Goal: Task Accomplishment & Management: Complete application form

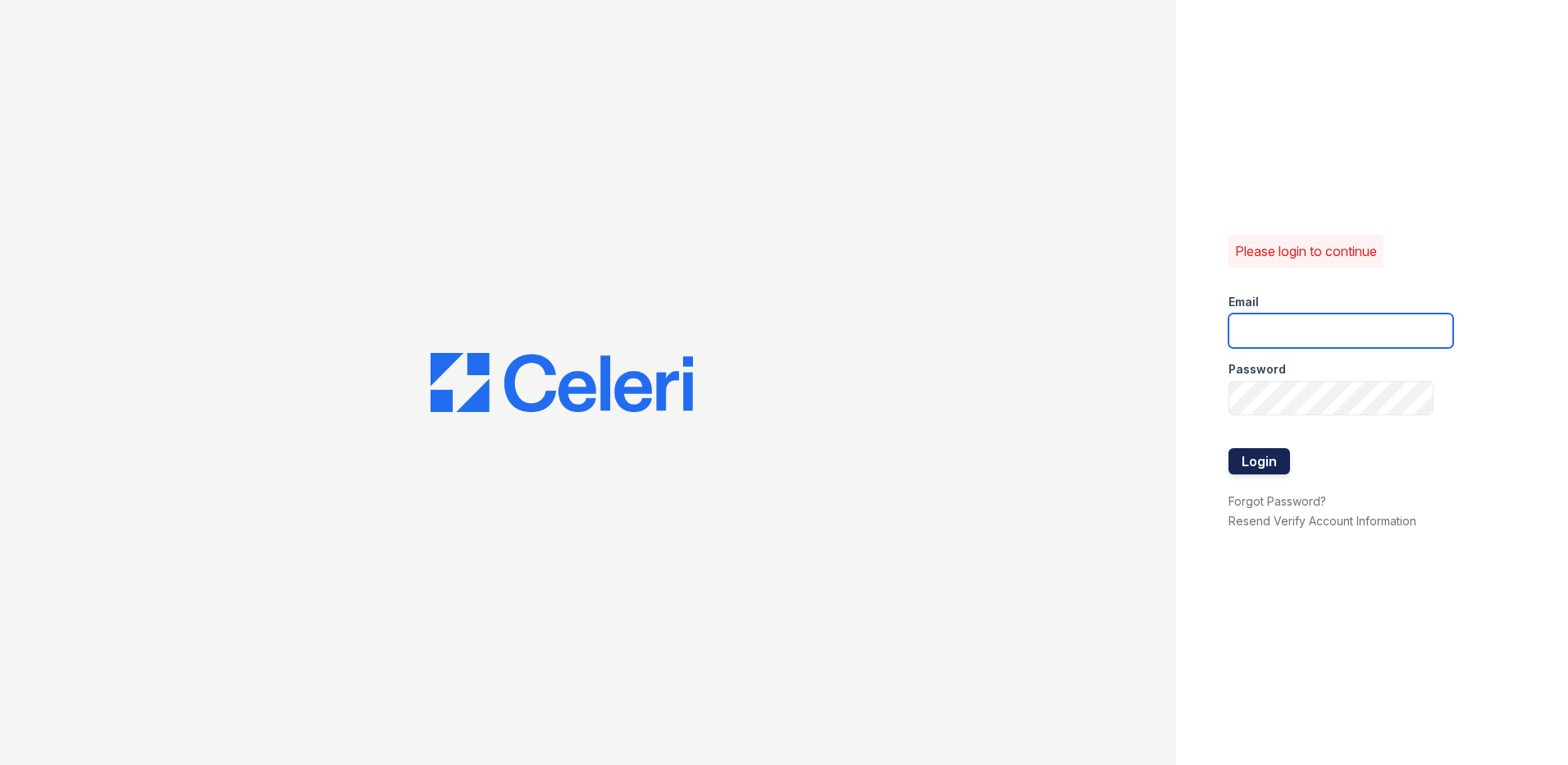
type input "klomax@trinity-pm.com"
click at [1250, 456] on button "Login" at bounding box center [1260, 461] width 61 height 26
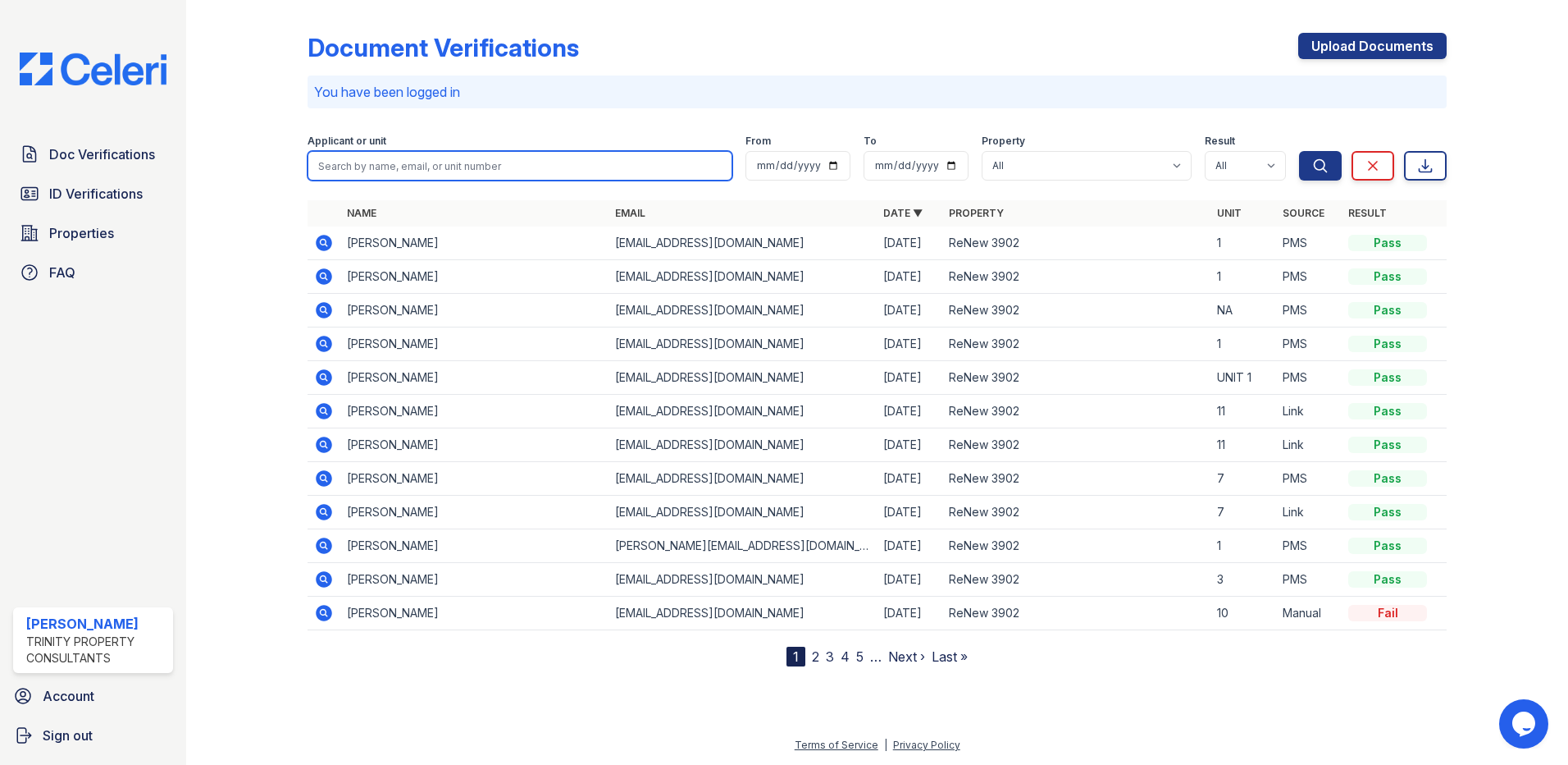
click at [437, 165] on input "search" at bounding box center [520, 165] width 425 height 30
type input "[PERSON_NAME]"
click at [1300, 151] on button "Search" at bounding box center [1321, 165] width 43 height 30
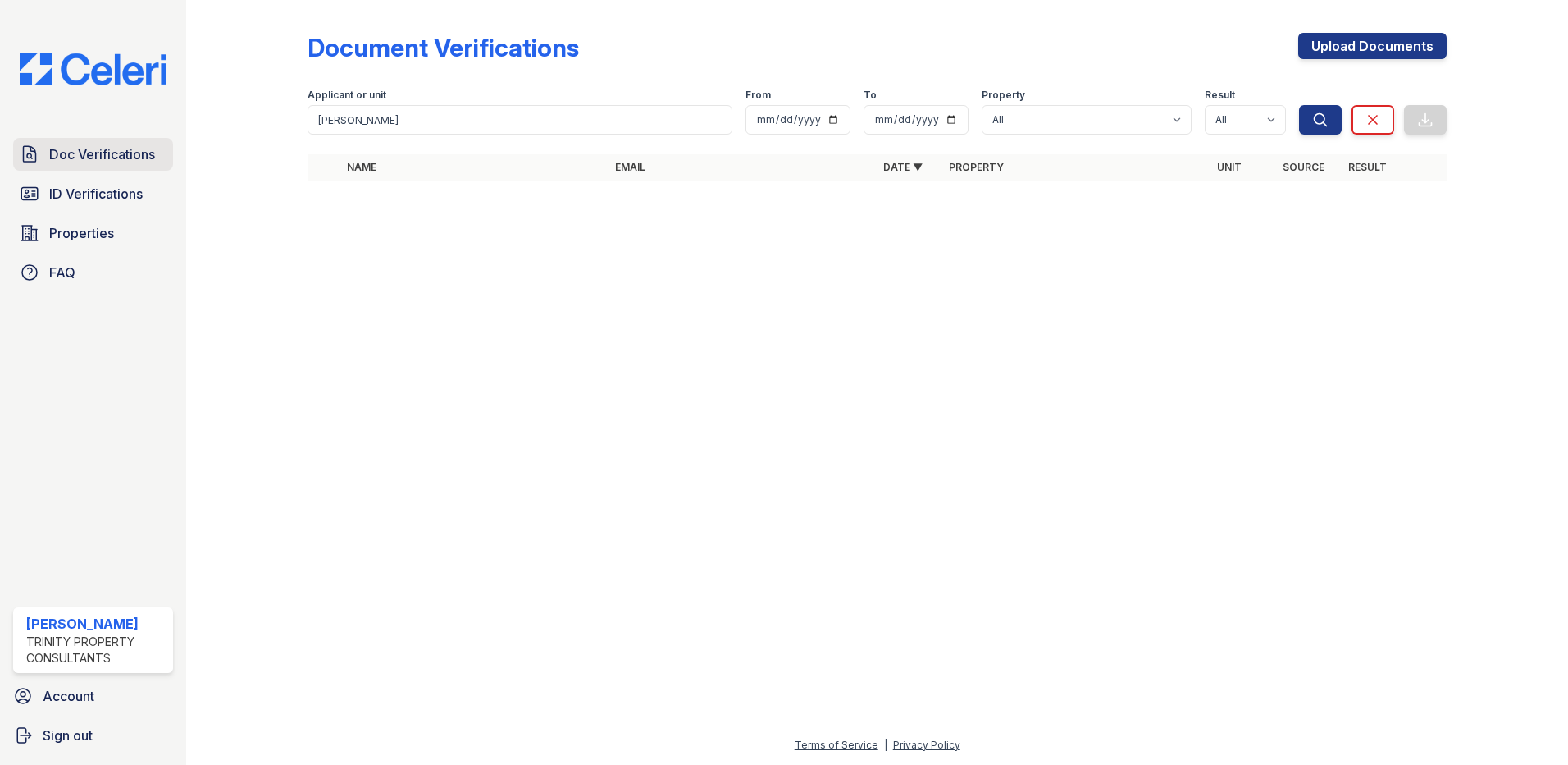
click at [76, 146] on span "Doc Verifications" at bounding box center [102, 154] width 106 height 20
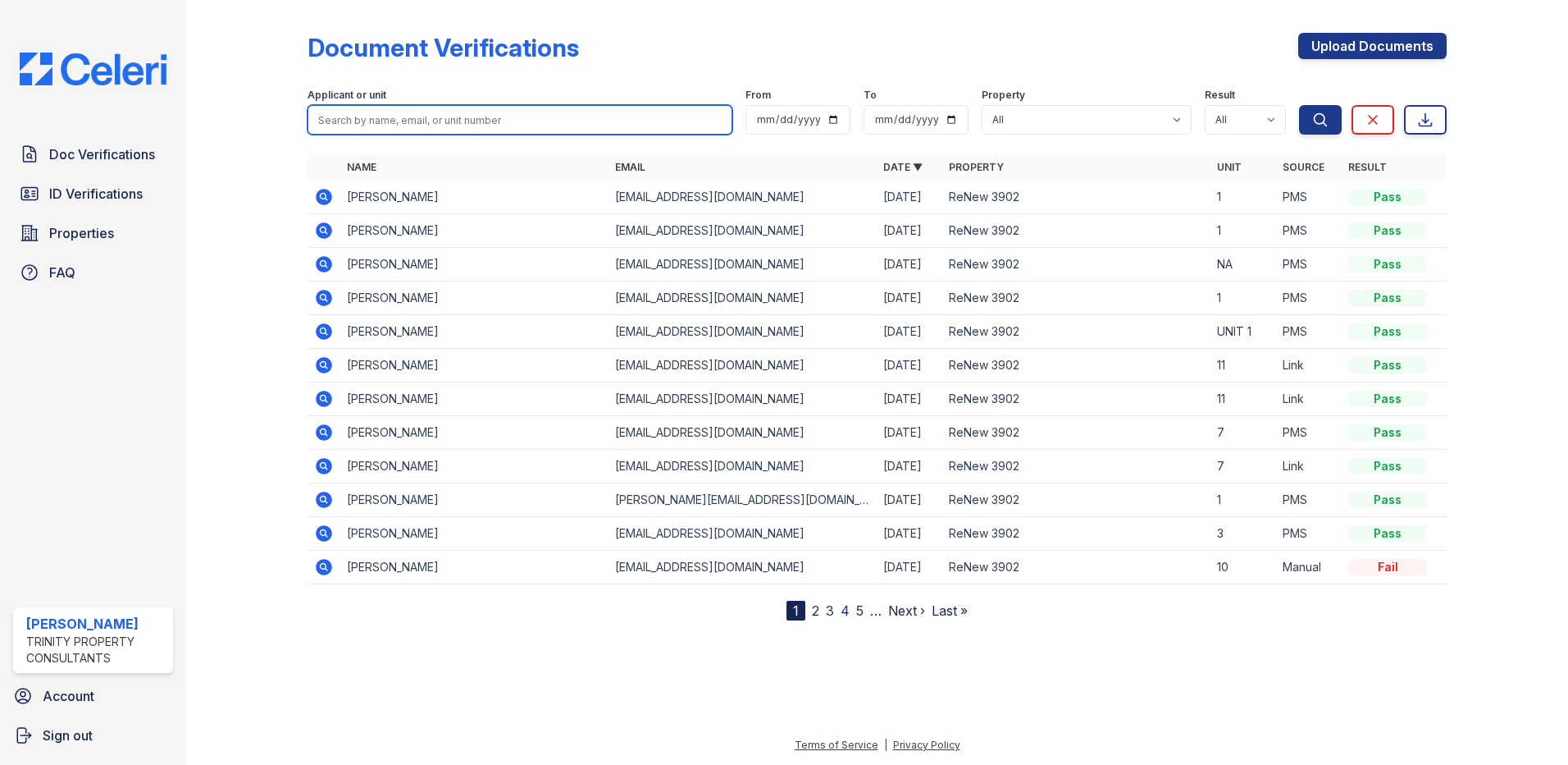
click at [402, 118] on input "search" at bounding box center [520, 119] width 425 height 30
type input "[PERSON_NAME]"
click at [1300, 105] on button "Search" at bounding box center [1321, 119] width 43 height 30
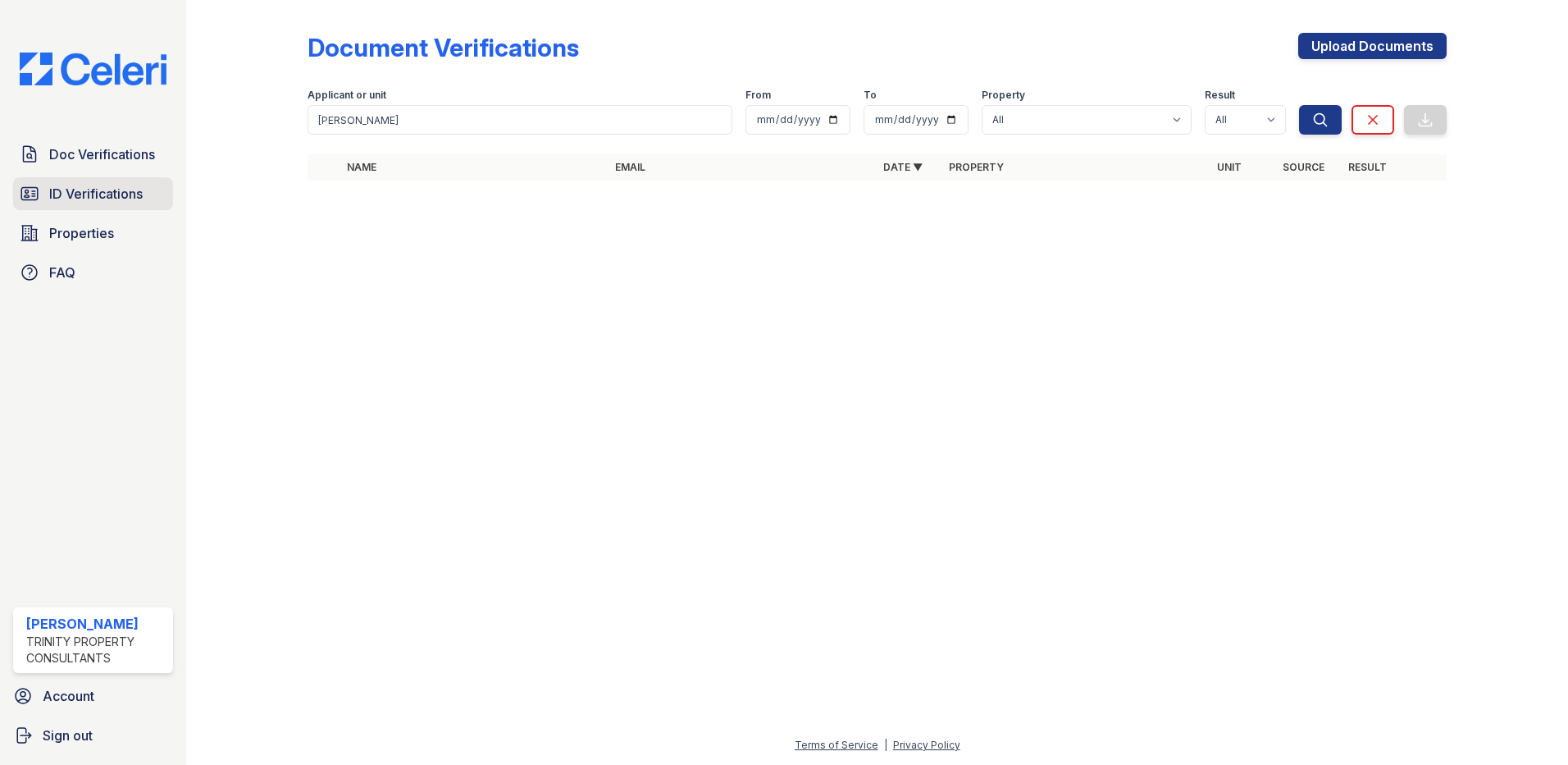
click at [54, 182] on link "ID Verifications" at bounding box center [93, 193] width 160 height 33
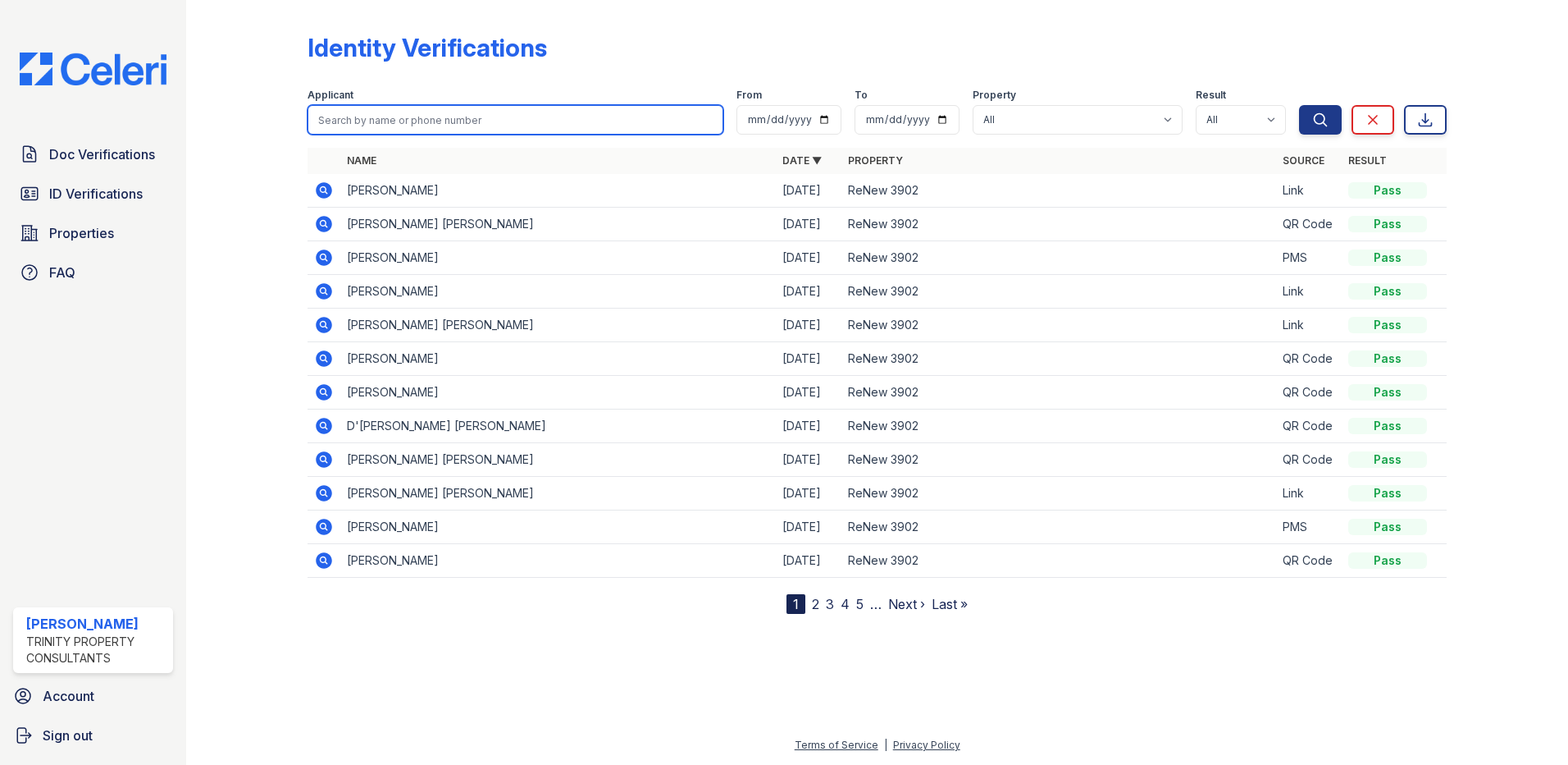
click at [416, 129] on input "search" at bounding box center [515, 119] width 416 height 30
type input "[PERSON_NAME]"
click at [1300, 105] on button "Search" at bounding box center [1321, 119] width 43 height 30
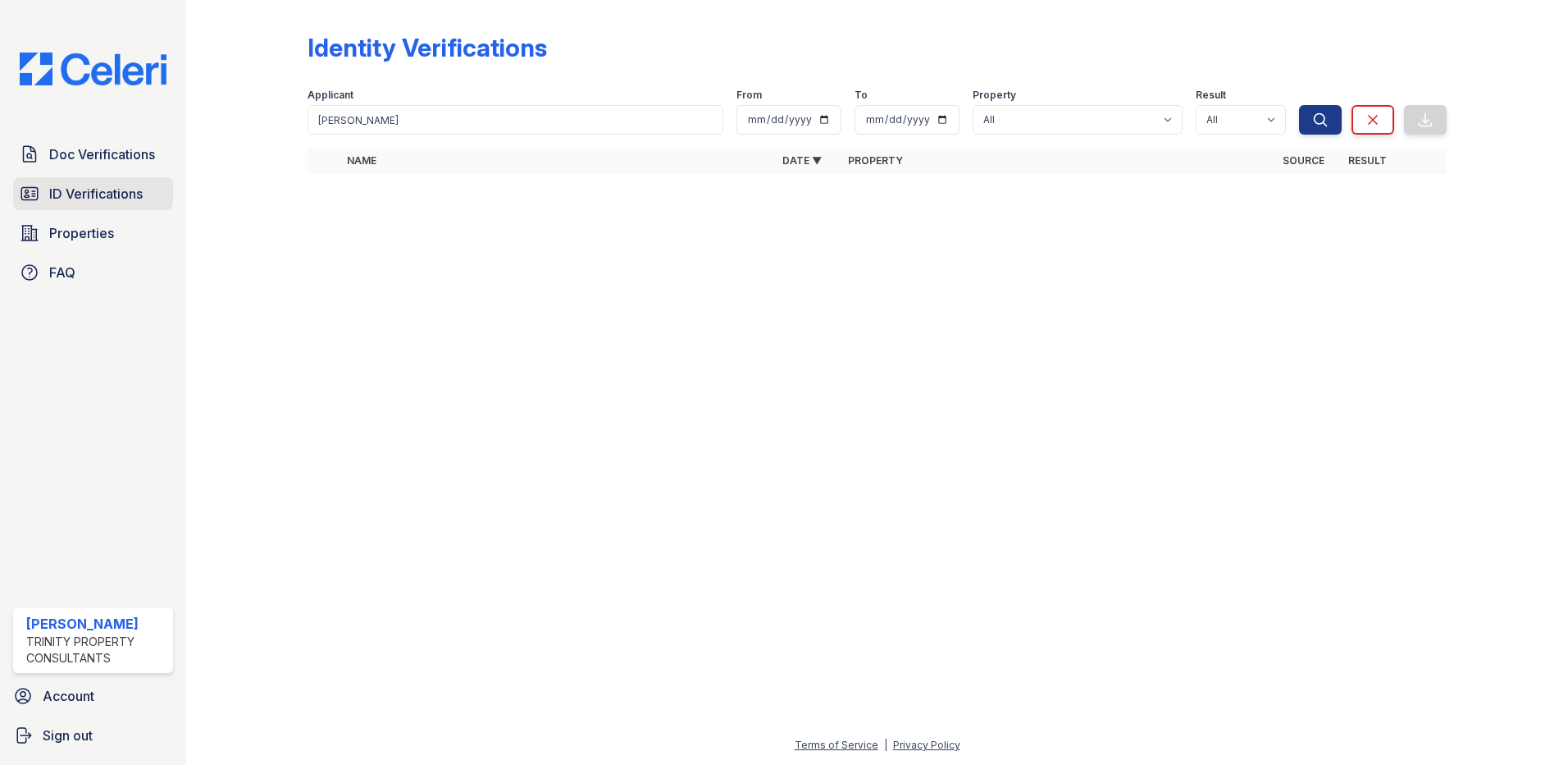
click at [159, 187] on link "ID Verifications" at bounding box center [93, 193] width 160 height 33
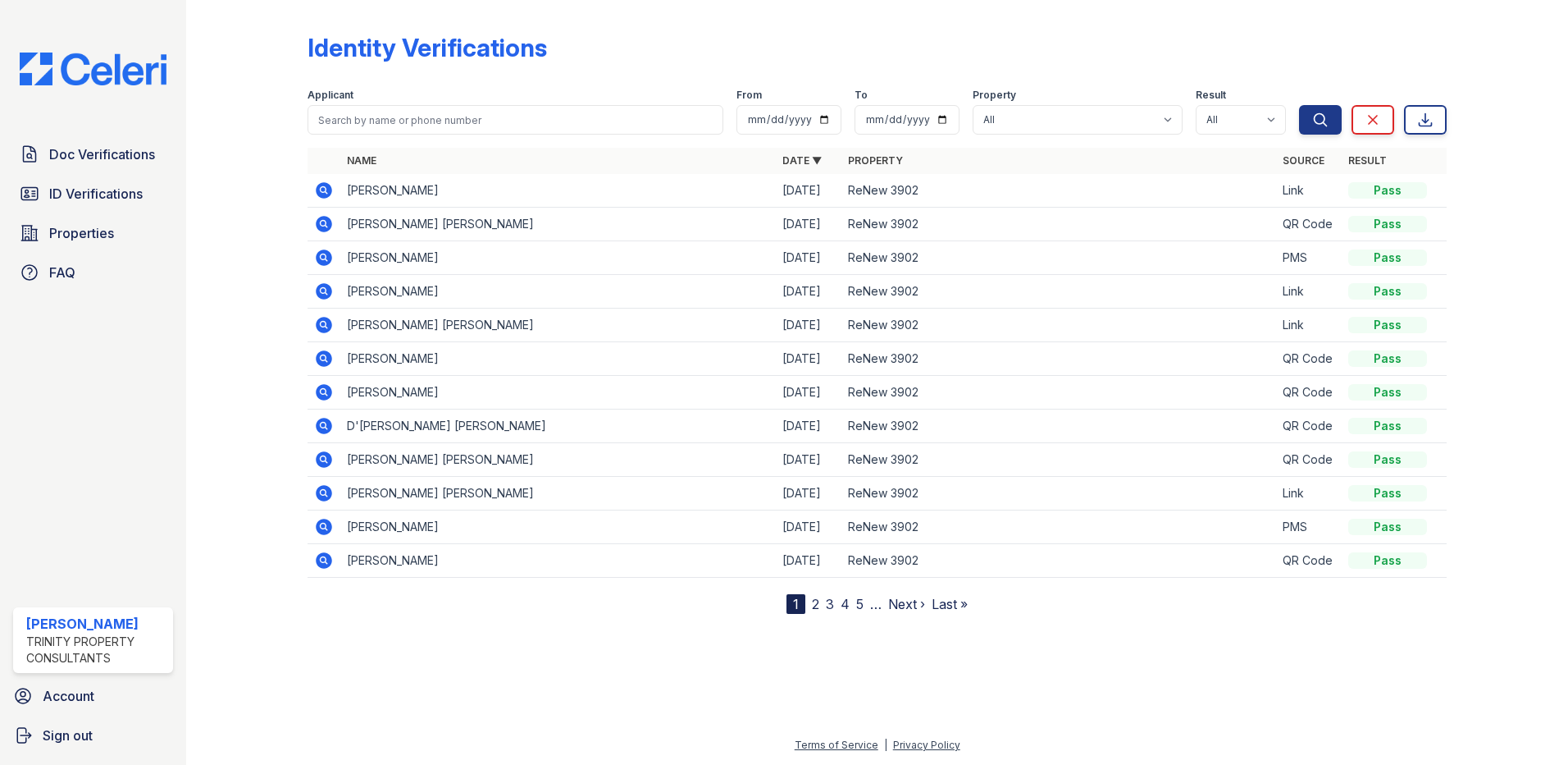
click at [270, 296] on div at bounding box center [260, 310] width 95 height 607
click at [352, 129] on input "search" at bounding box center [515, 119] width 416 height 30
type input "[PERSON_NAME]"
click at [1329, 123] on icon "submit" at bounding box center [1320, 119] width 16 height 16
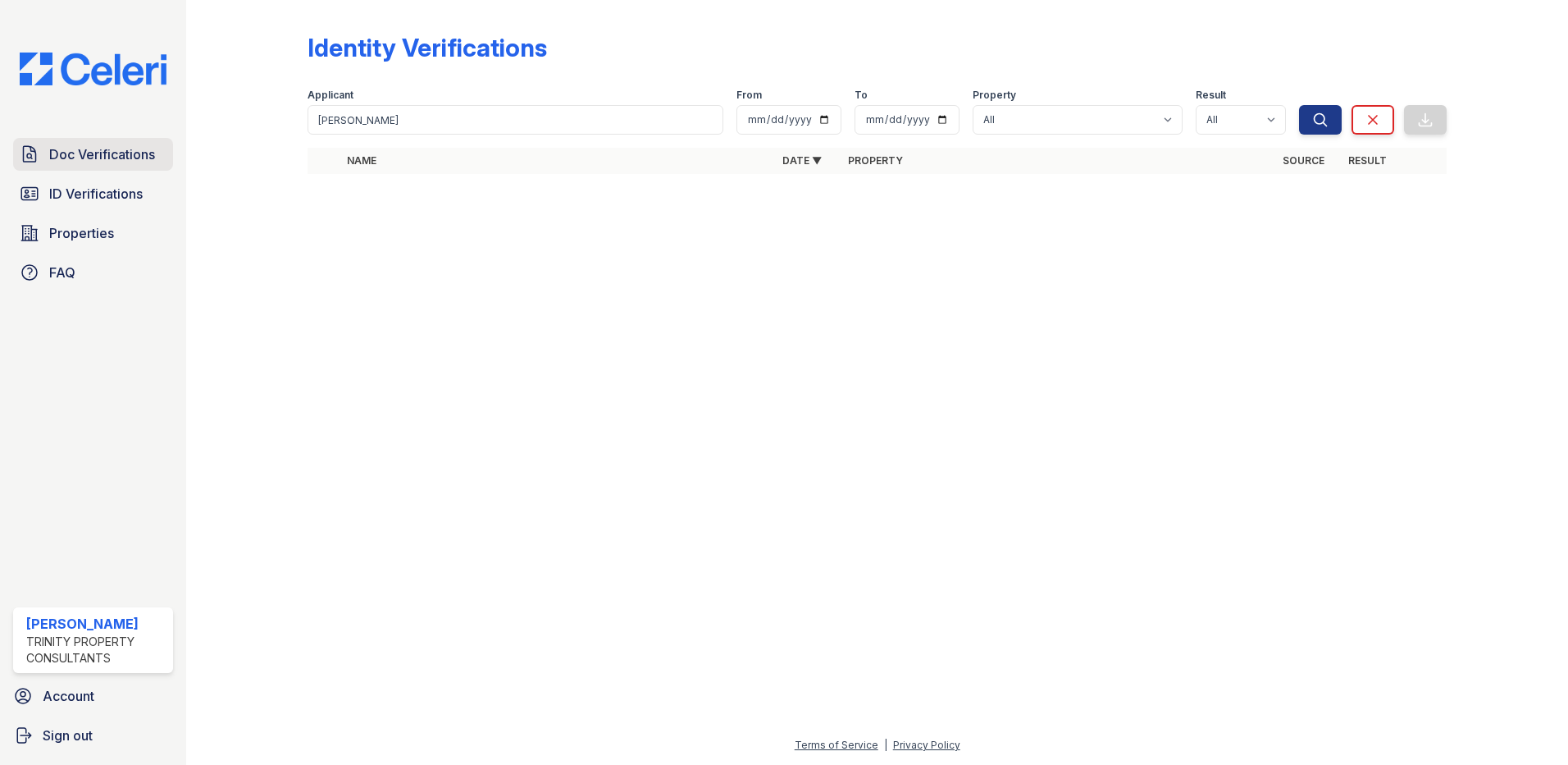
click at [95, 152] on span "Doc Verifications" at bounding box center [102, 154] width 106 height 20
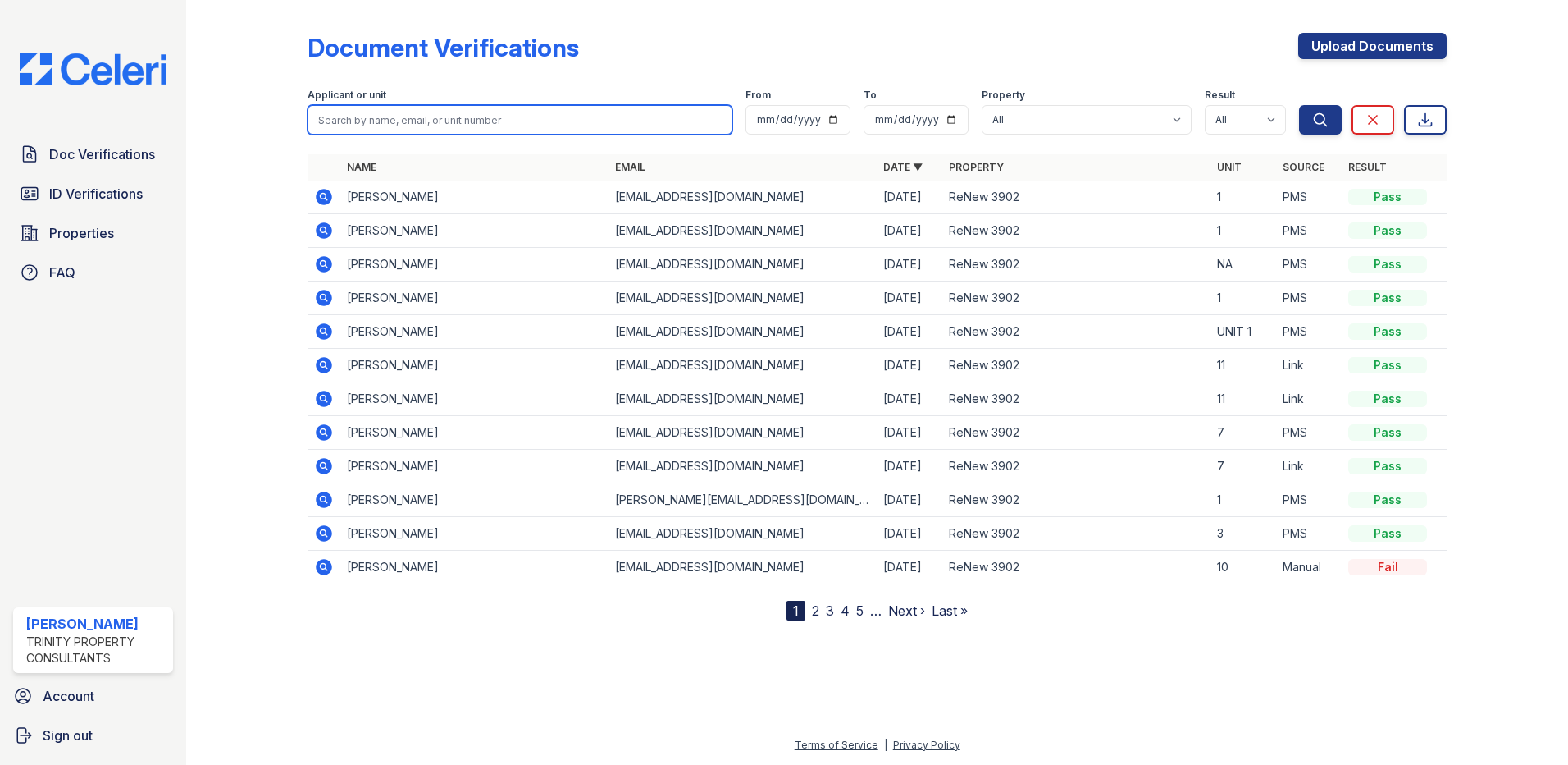
click at [428, 118] on input "search" at bounding box center [520, 119] width 425 height 30
type input "[PERSON_NAME]"
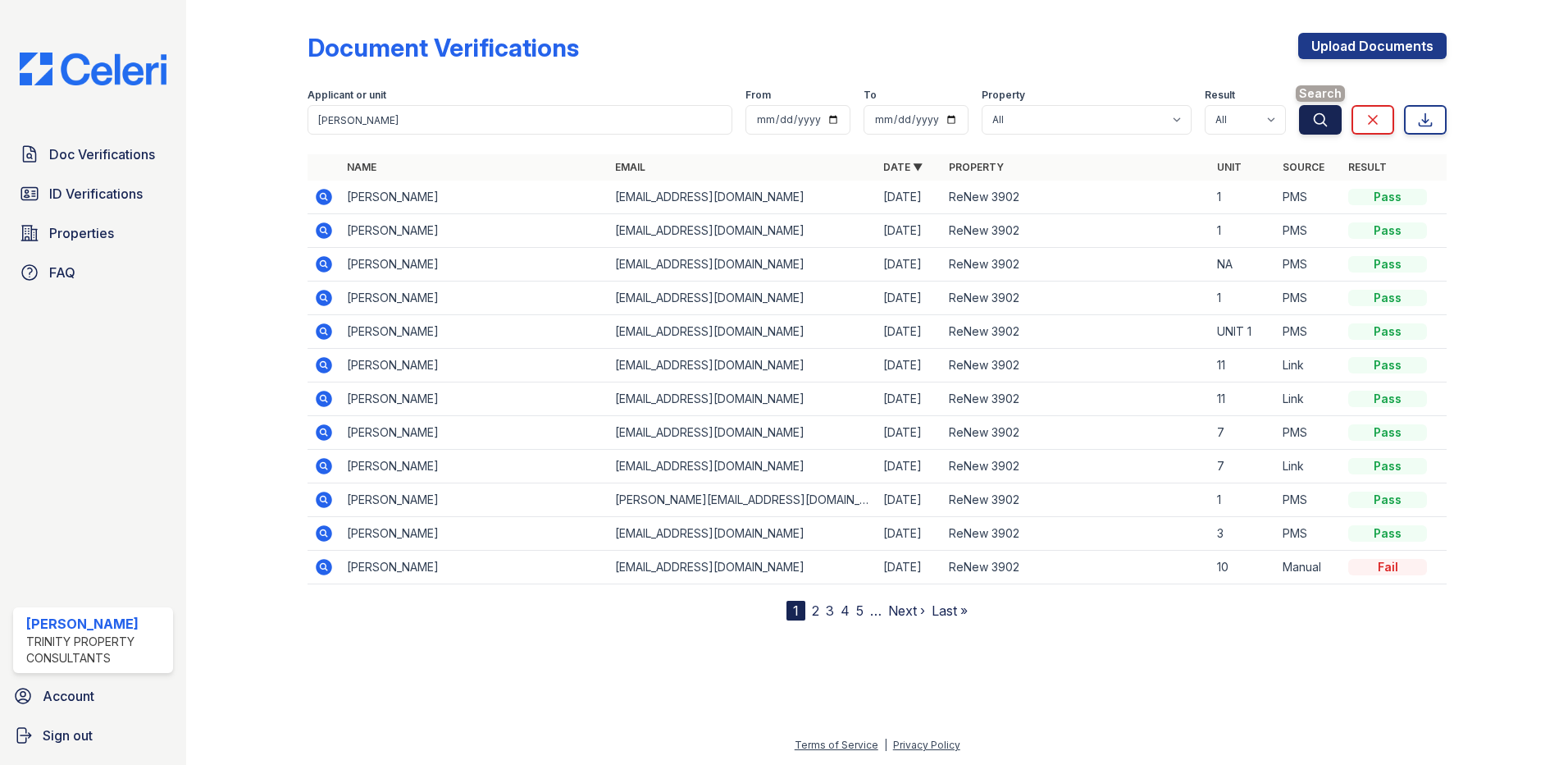
click at [1318, 129] on button "Search" at bounding box center [1321, 119] width 43 height 30
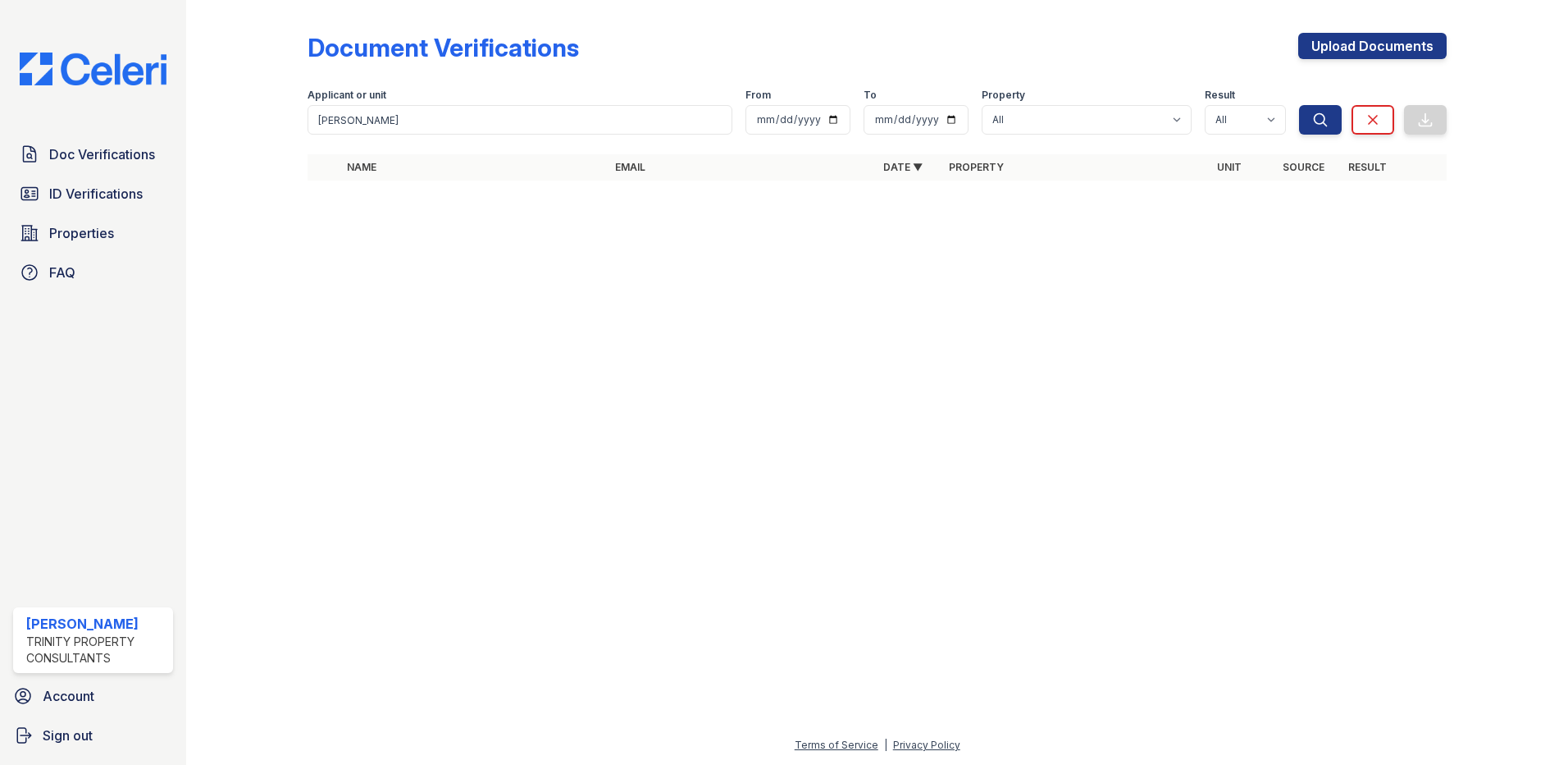
click at [989, 294] on div at bounding box center [876, 479] width 1330 height 512
drag, startPoint x: 361, startPoint y: 120, endPoint x: 247, endPoint y: 120, distance: 114.0
click at [247, 120] on div "Document Verifications Upload Documents Filter Applicant or unit [PERSON_NAME] …" at bounding box center [876, 112] width 1330 height 223
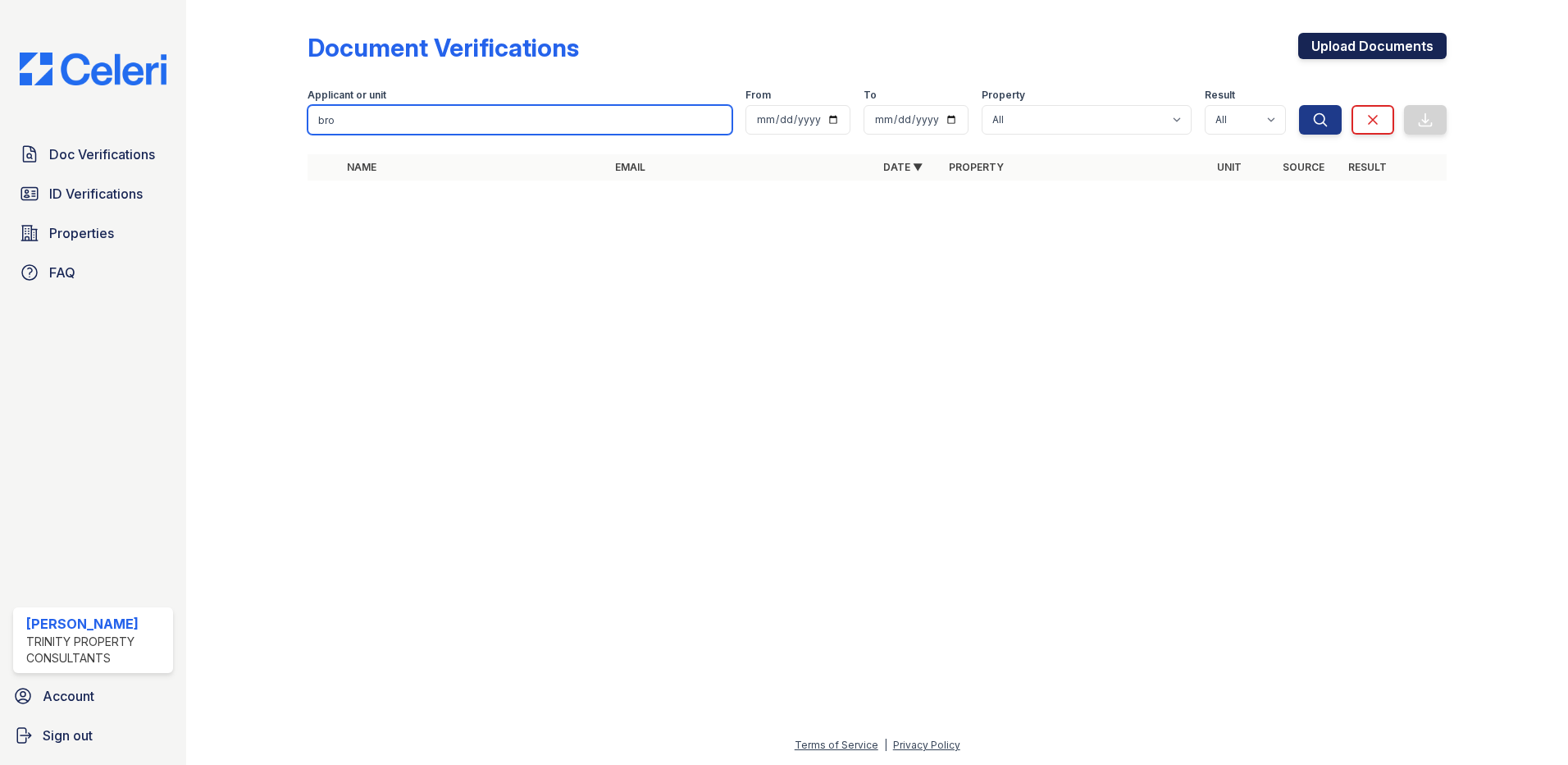
type input "bro"
click at [1339, 47] on link "Upload Documents" at bounding box center [1373, 46] width 148 height 26
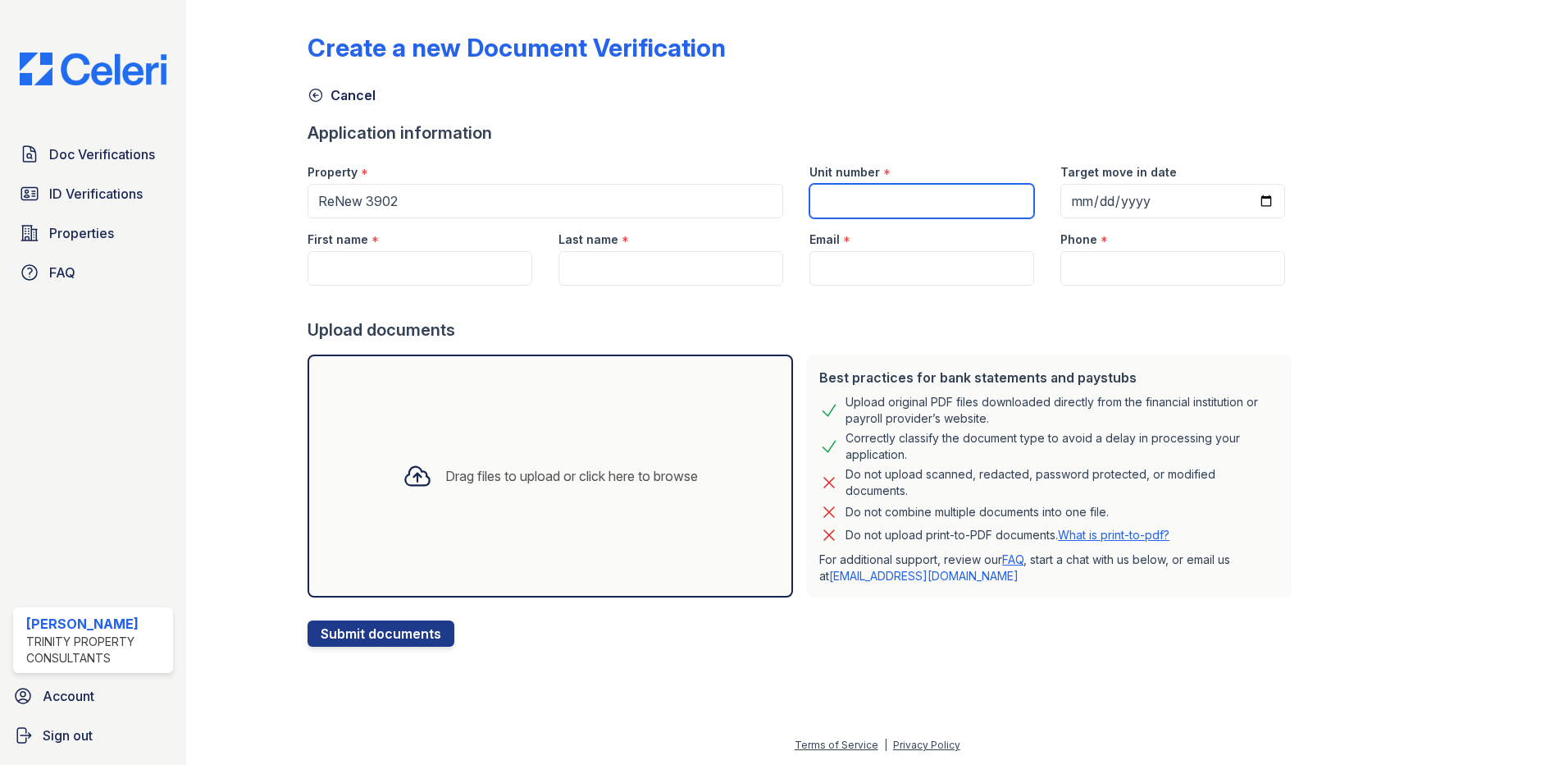
click at [851, 194] on input "Unit number" at bounding box center [922, 201] width 225 height 34
type input "3906 2"
type input "[DATE]"
type input "Mark"
type input "[PERSON_NAME]"
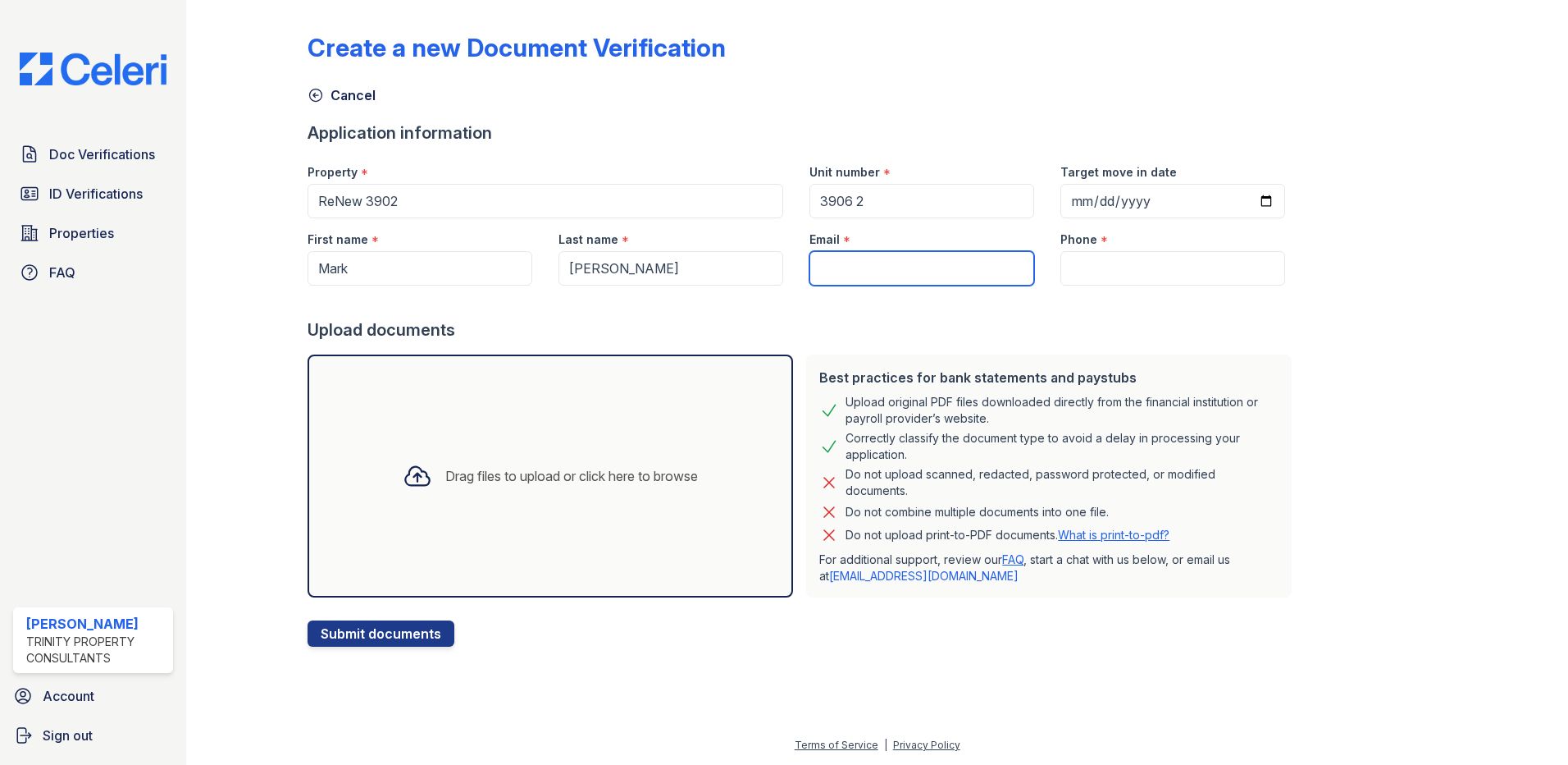
type input "[EMAIL_ADDRESS][DOMAIN_NAME]"
type input "513) 491-0285"
click at [474, 478] on div "Drag files to upload or click here to browse" at bounding box center [571, 475] width 253 height 20
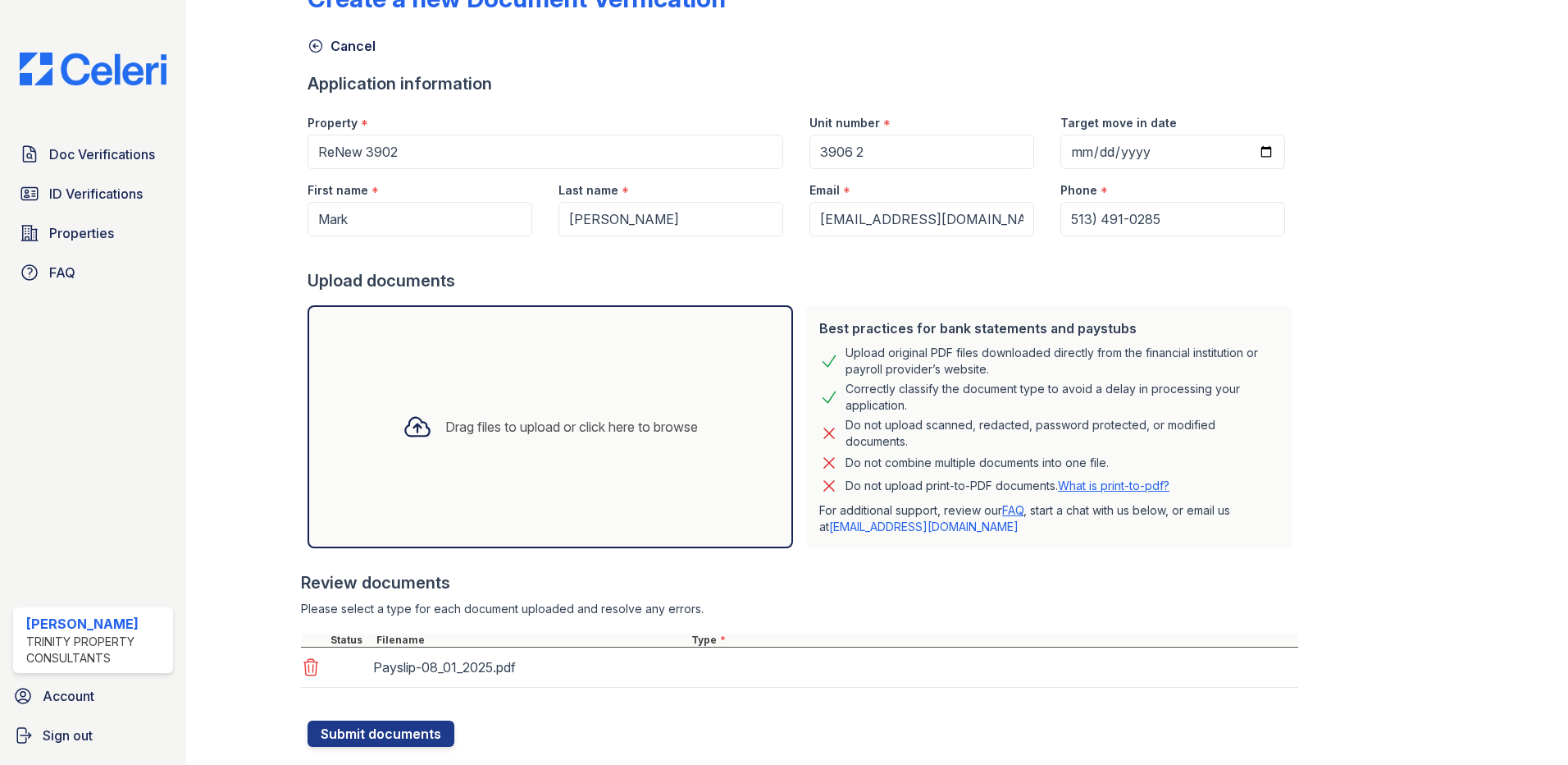
scroll to position [87, 0]
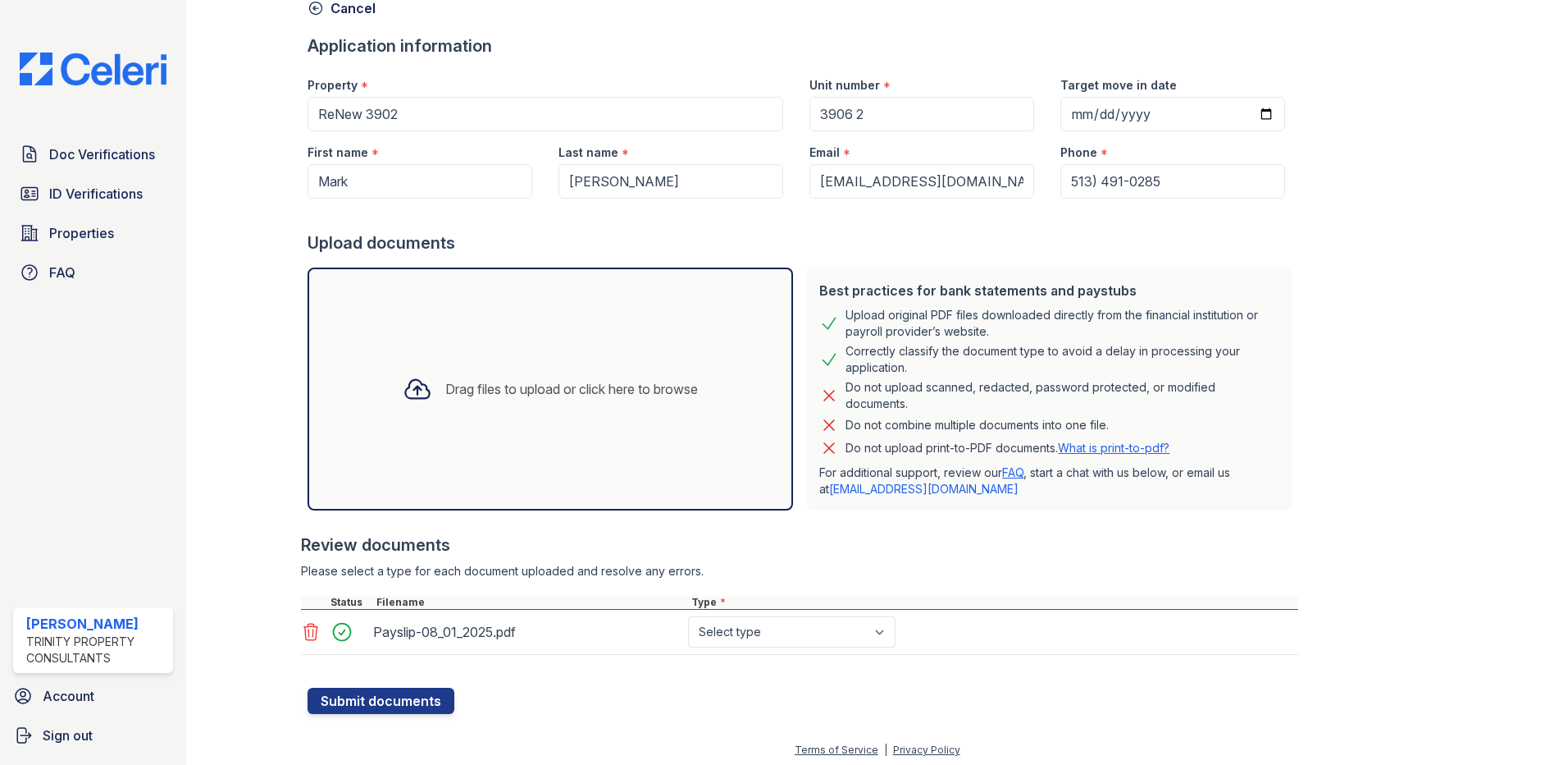
click at [497, 376] on div "Drag files to upload or click here to browse" at bounding box center [550, 388] width 322 height 55
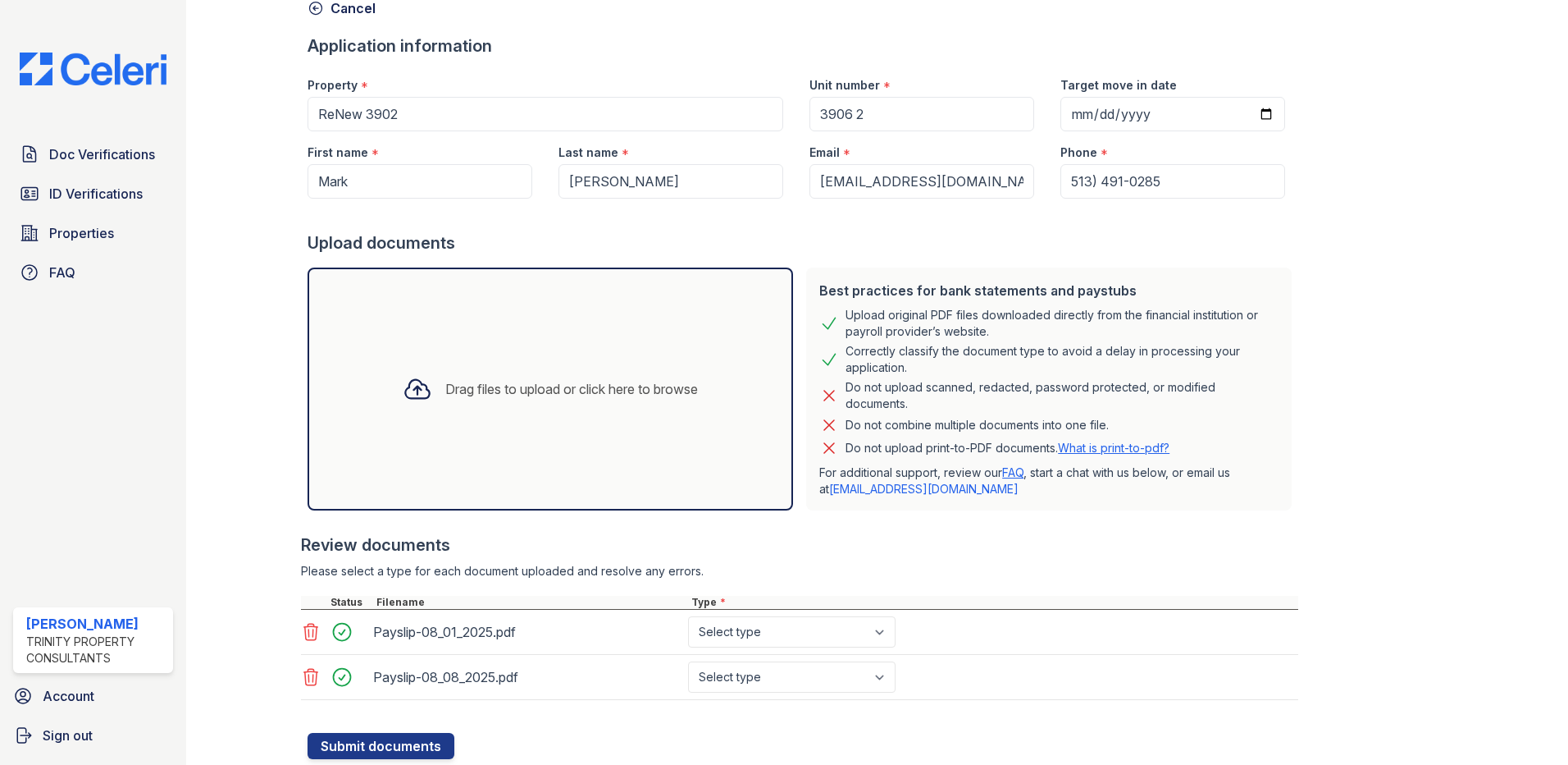
click at [513, 403] on div "Drag files to upload or click here to browse" at bounding box center [550, 388] width 322 height 55
click at [519, 371] on div "Drag files to upload or click here to browse" at bounding box center [550, 388] width 322 height 55
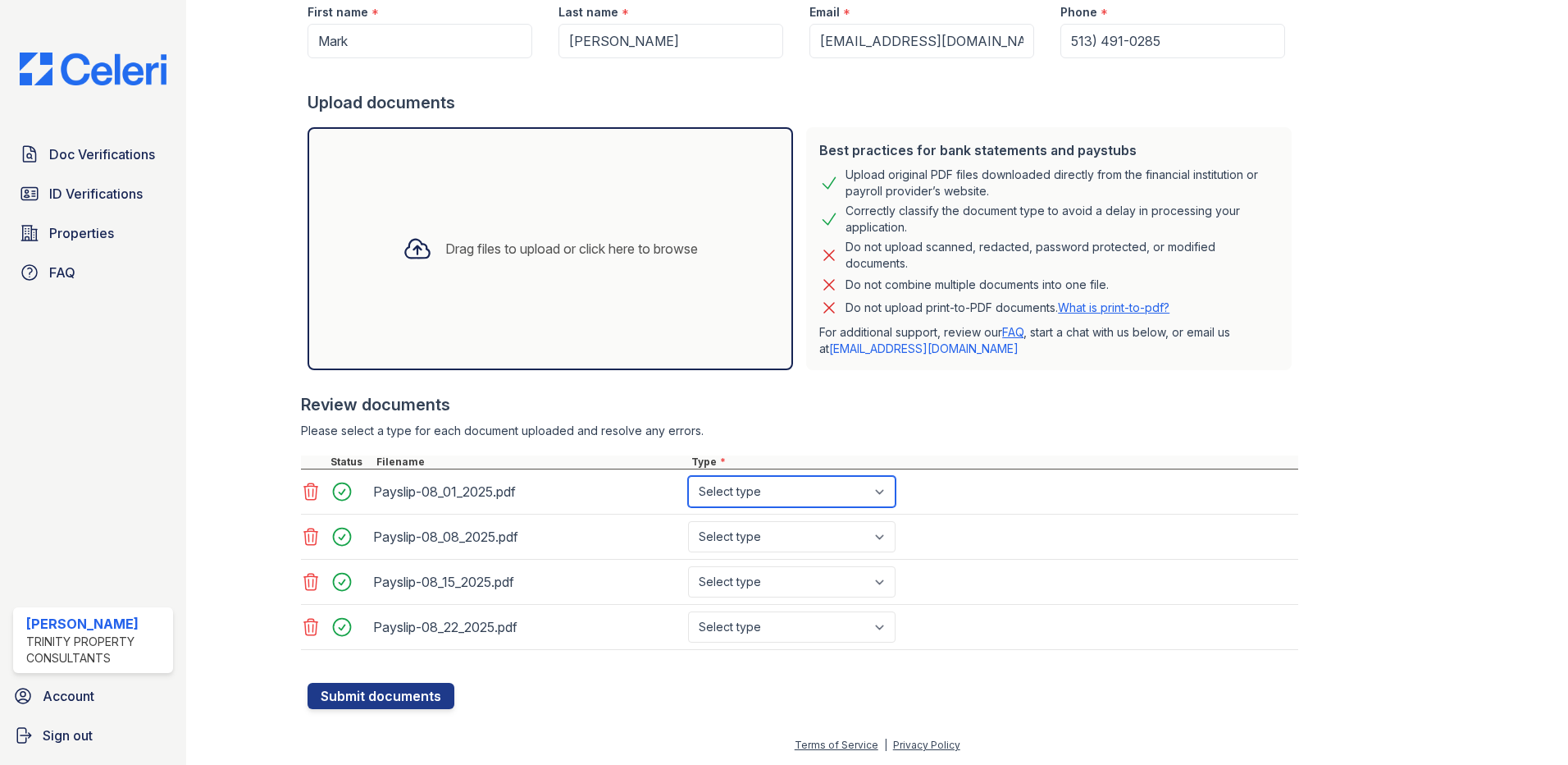
click at [844, 496] on select "Select type Paystub Bank Statement Offer Letter Tax Documents Benefit Award Let…" at bounding box center [792, 492] width 208 height 32
select select "paystub"
click at [688, 476] on select "Select type Paystub Bank Statement Offer Letter Tax Documents Benefit Award Let…" at bounding box center [792, 492] width 208 height 32
click at [795, 535] on select "Select type Paystub Bank Statement Offer Letter Tax Documents Benefit Award Let…" at bounding box center [792, 537] width 208 height 32
select select "paystub"
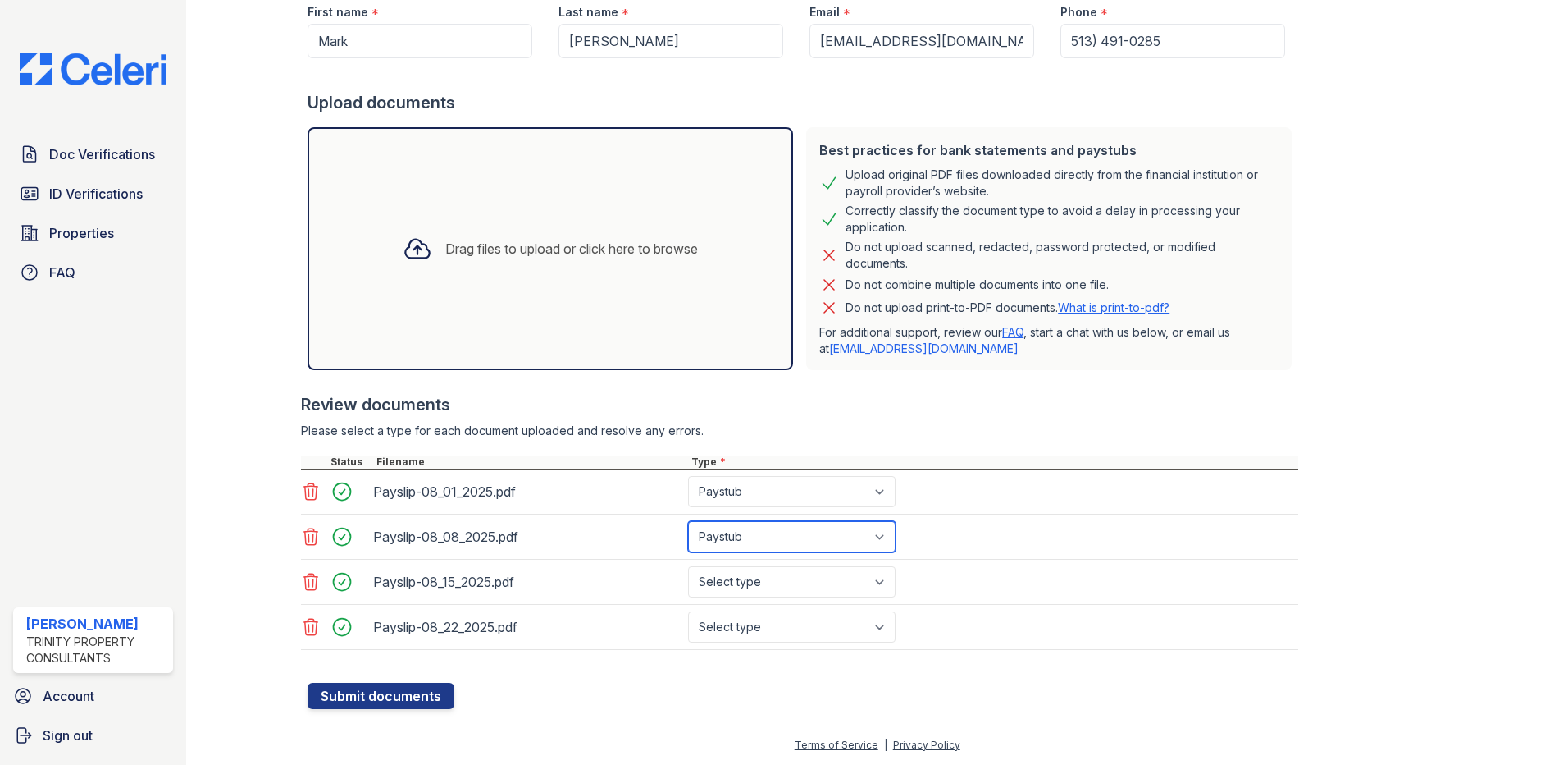
click at [688, 521] on select "Select type Paystub Bank Statement Offer Letter Tax Documents Benefit Award Let…" at bounding box center [792, 537] width 208 height 32
click at [798, 581] on select "Select type Paystub Bank Statement Offer Letter Tax Documents Benefit Award Let…" at bounding box center [792, 582] width 208 height 32
select select "paystub"
click at [688, 567] on select "Select type Paystub Bank Statement Offer Letter Tax Documents Benefit Award Let…" at bounding box center [792, 582] width 208 height 32
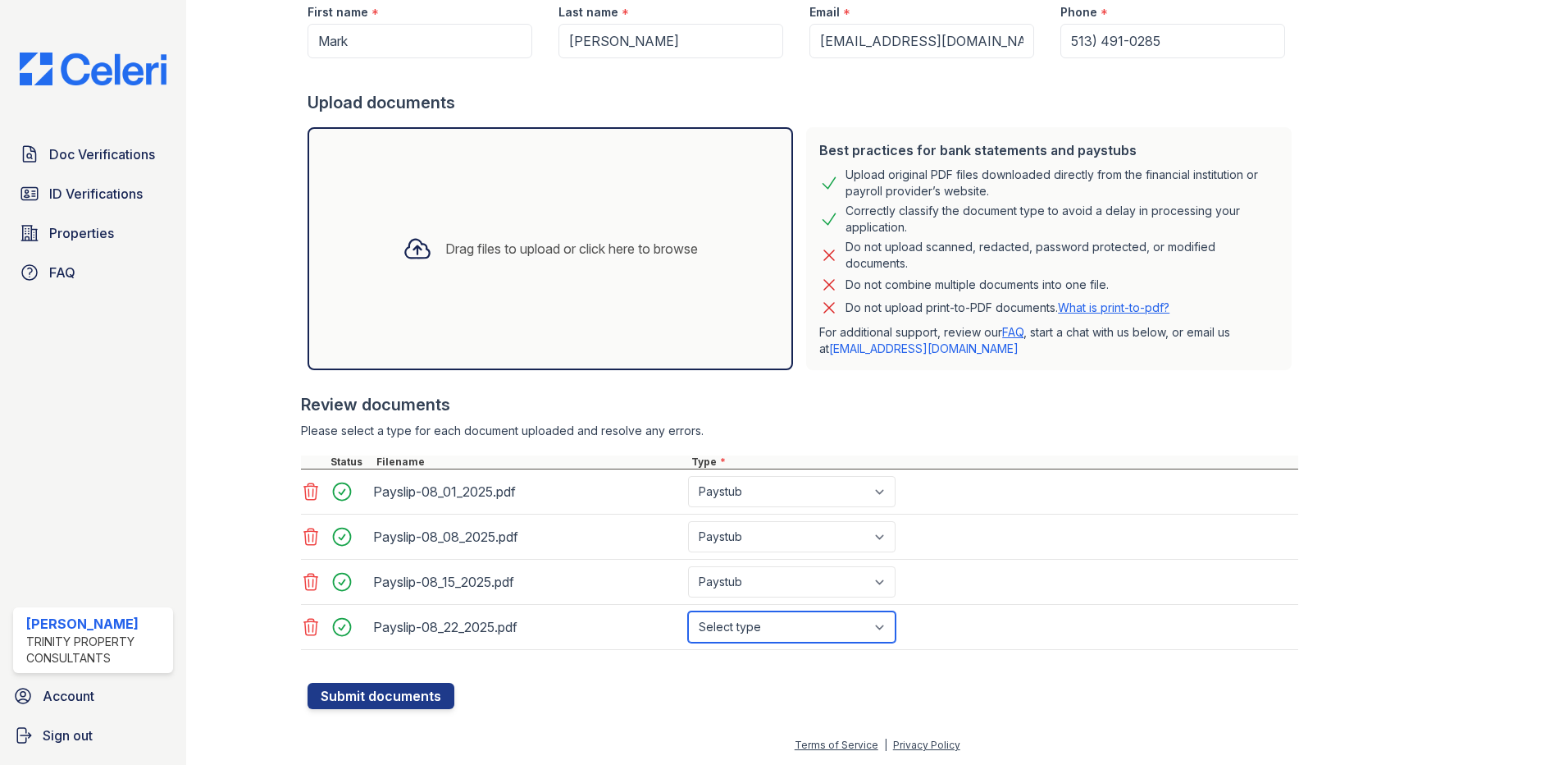
click at [787, 630] on select "Select type Paystub Bank Statement Offer Letter Tax Documents Benefit Award Let…" at bounding box center [792, 627] width 208 height 32
select select "paystub"
click at [688, 612] on select "Select type Paystub Bank Statement Offer Letter Tax Documents Benefit Award Let…" at bounding box center [792, 627] width 208 height 32
click at [635, 673] on div at bounding box center [802, 674] width 991 height 16
click at [378, 697] on button "Submit documents" at bounding box center [381, 695] width 146 height 26
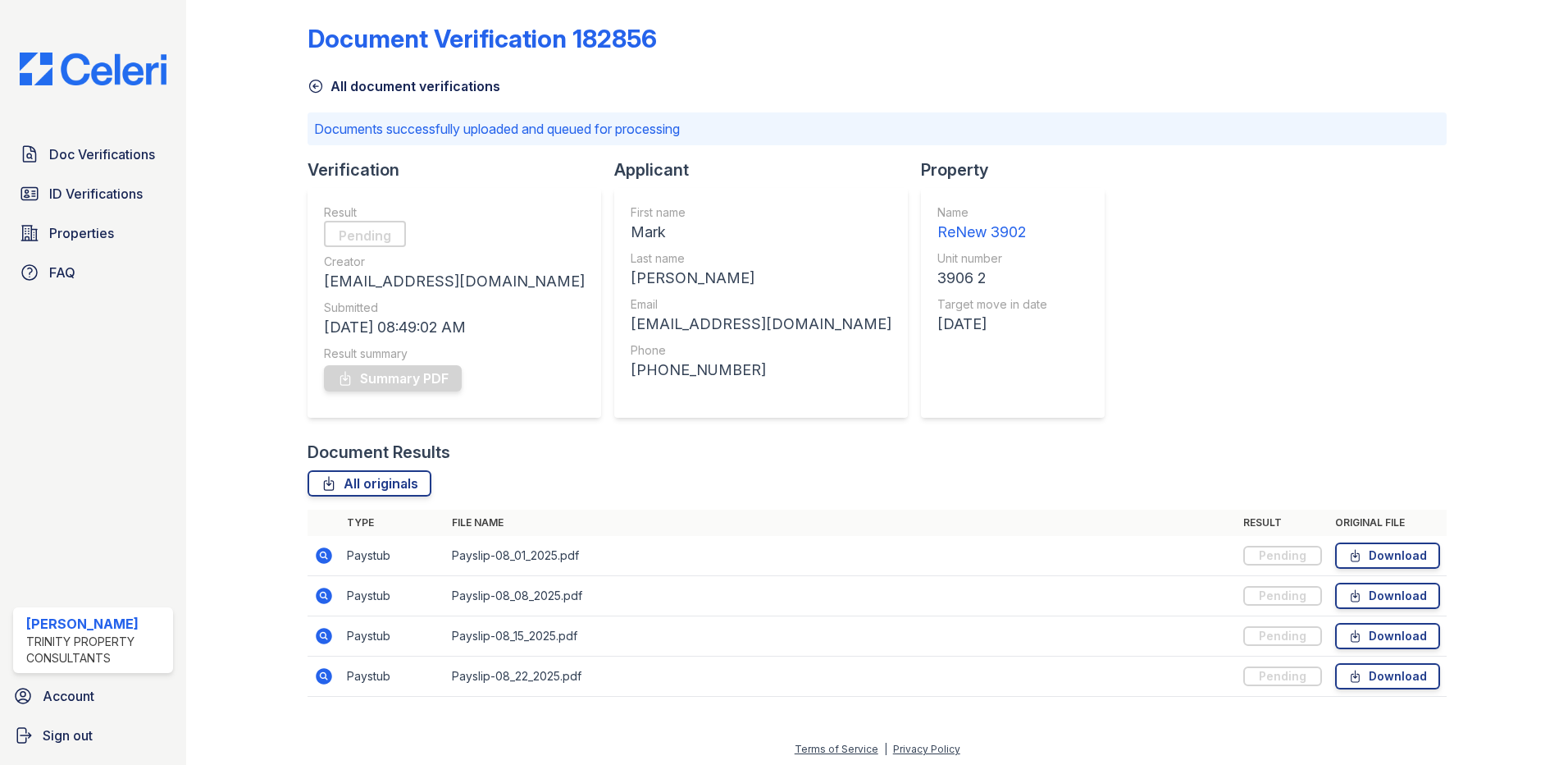
scroll to position [13, 0]
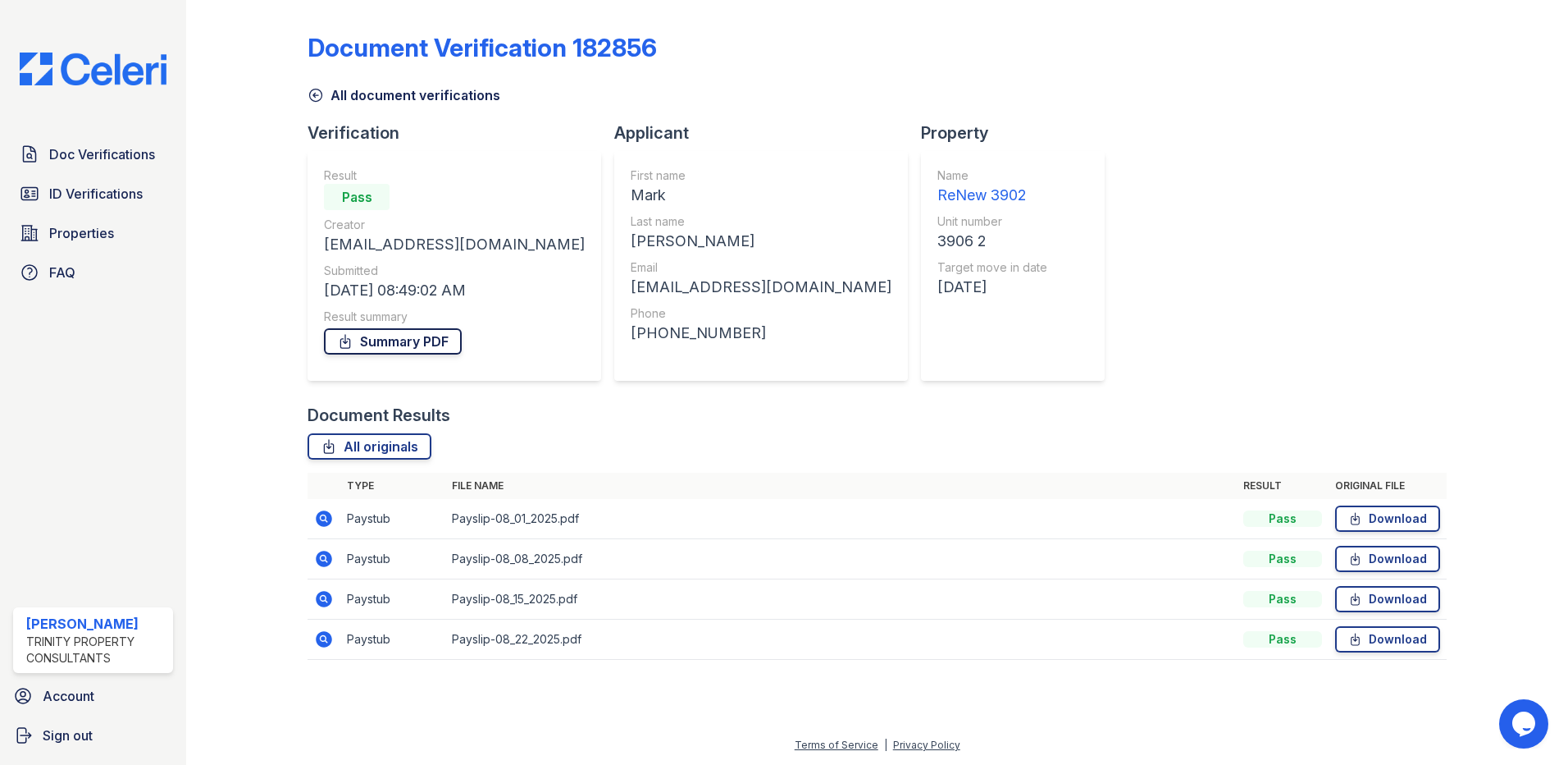
click at [392, 342] on link "Summary PDF" at bounding box center [393, 341] width 138 height 26
